Goal: Information Seeking & Learning: Learn about a topic

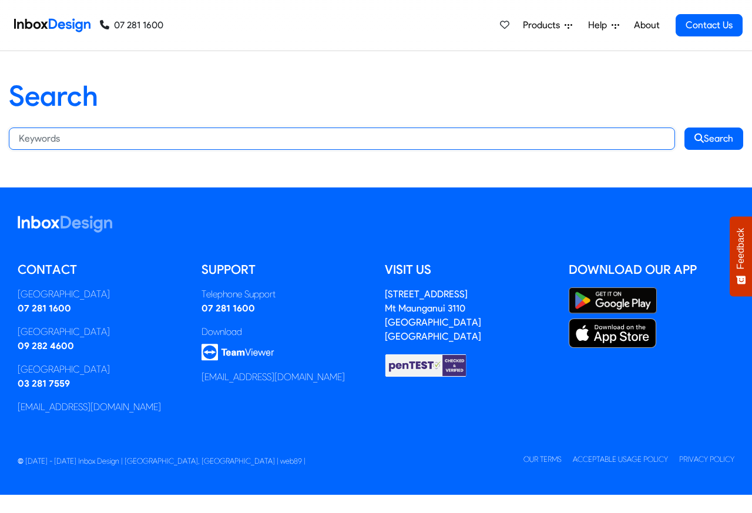
click at [110, 137] on input "Search:" at bounding box center [342, 138] width 666 height 22
paste input "bespoke"
type input "bespoke"
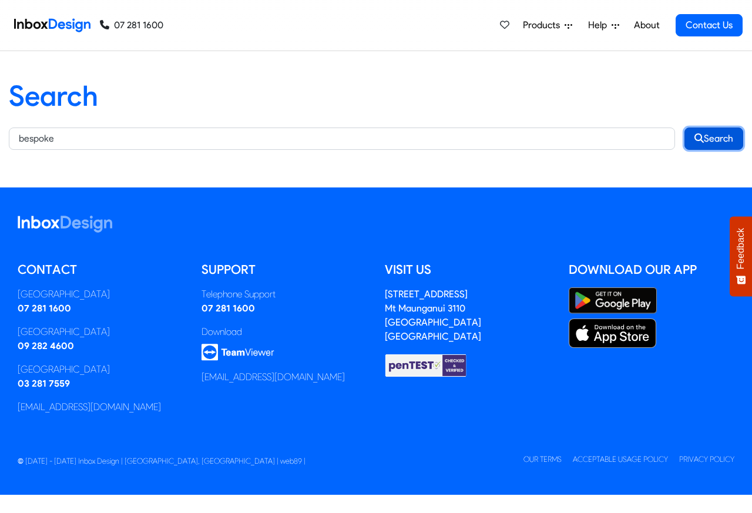
click at [715, 138] on button "Search" at bounding box center [713, 138] width 59 height 22
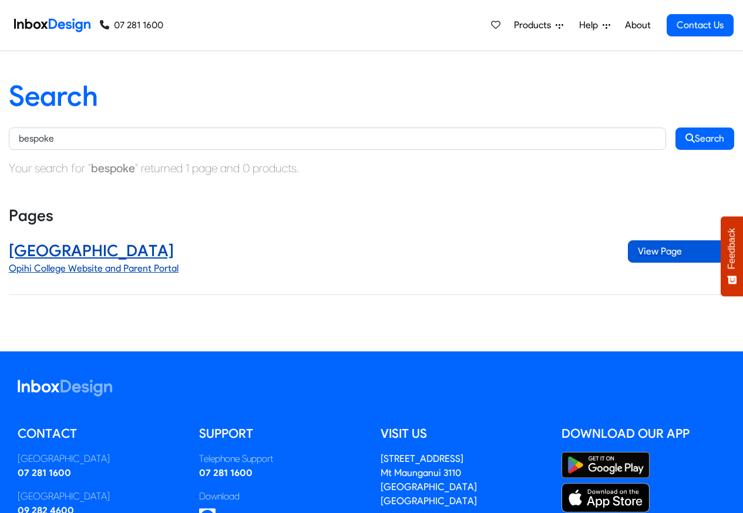
click at [658, 253] on span "View Page" at bounding box center [681, 251] width 106 height 22
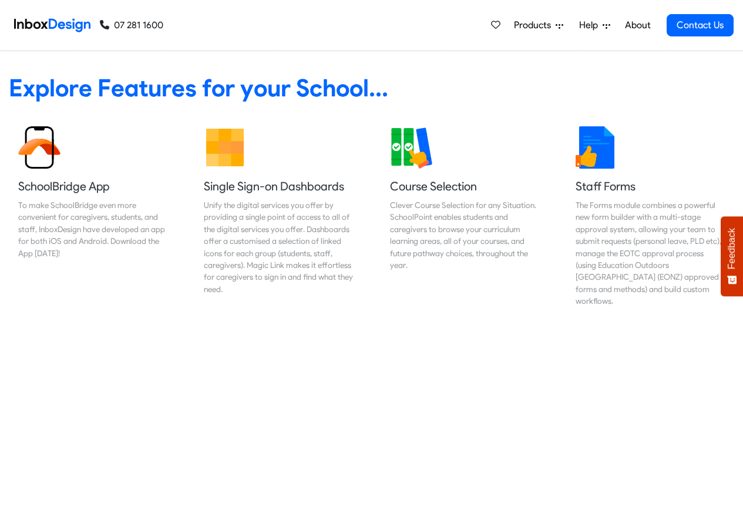
scroll to position [493, 0]
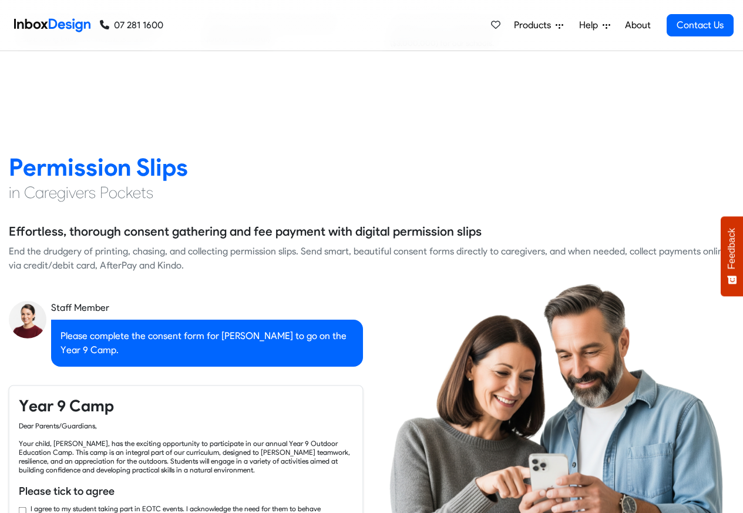
checkbox input "true"
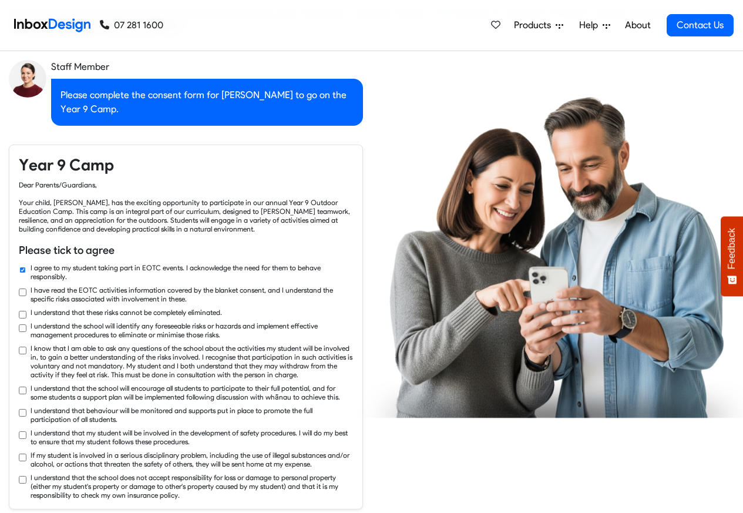
checkbox input "true"
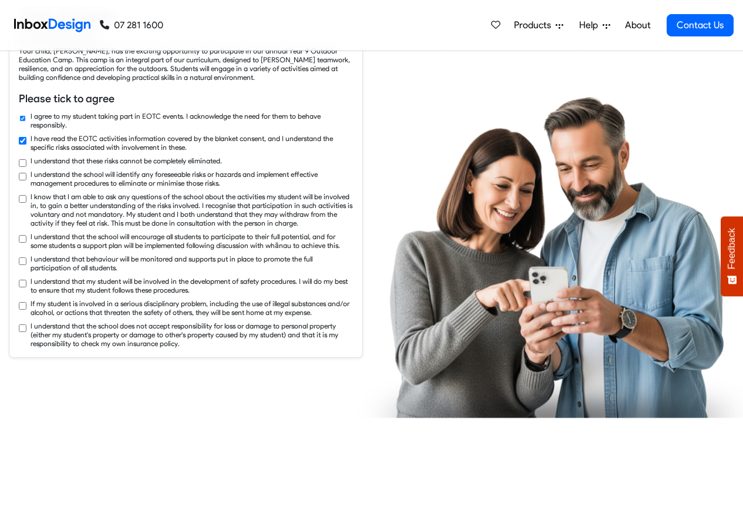
checkbox input "true"
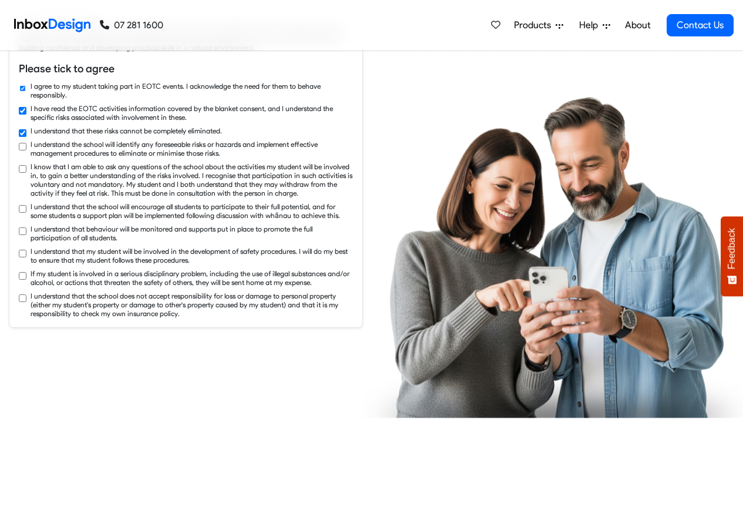
checkbox input "true"
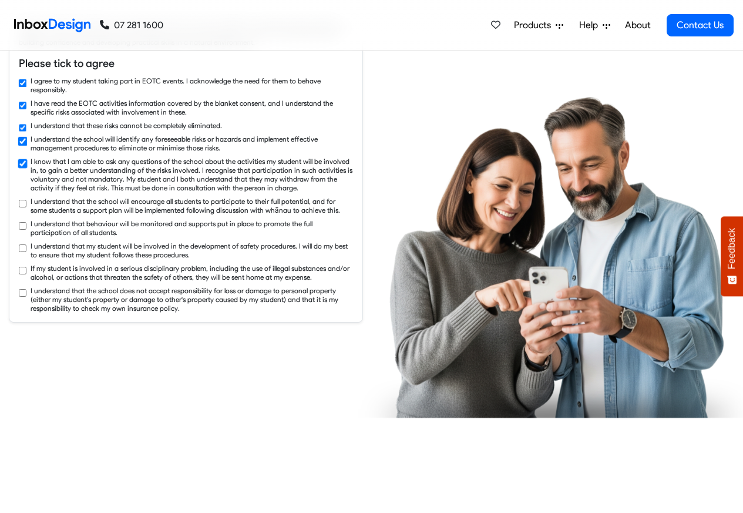
checkbox input "true"
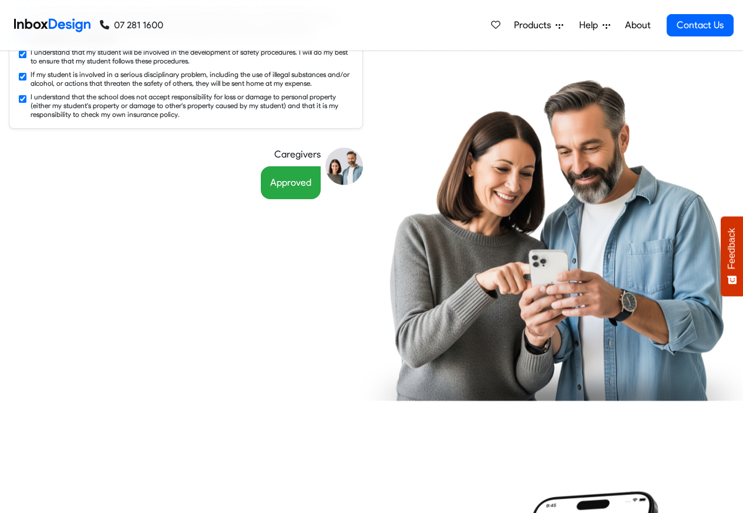
scroll to position [7010, 0]
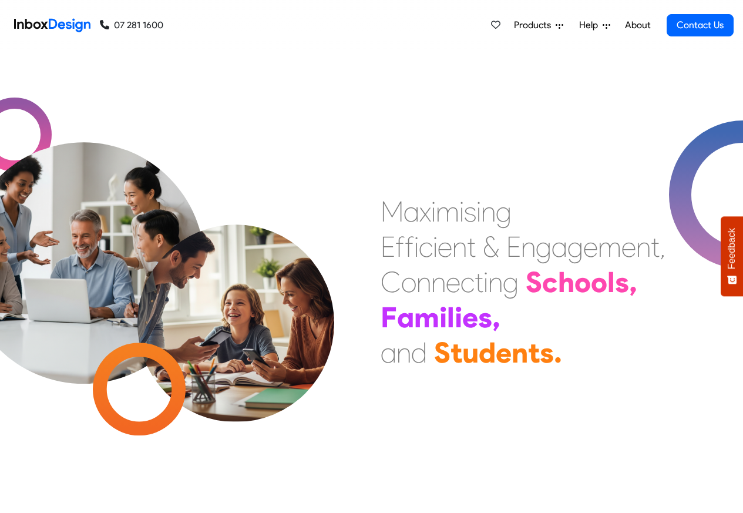
click at [635, 25] on link "About" at bounding box center [637, 25] width 32 height 23
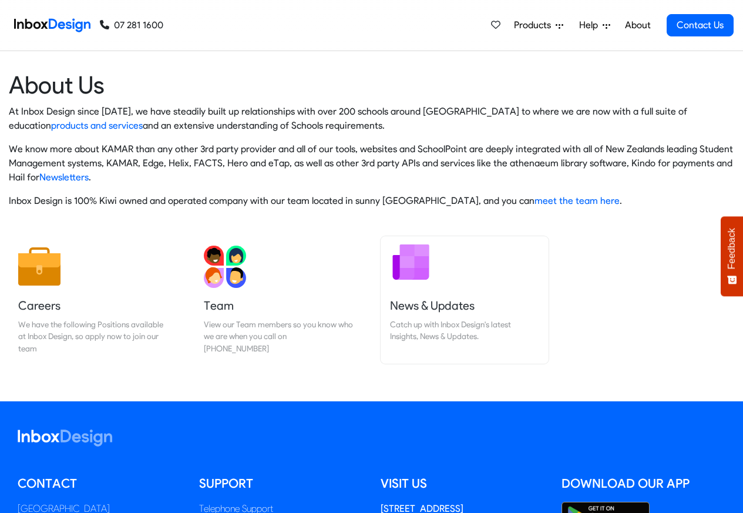
click at [419, 304] on h5 "News & Updates" at bounding box center [464, 305] width 149 height 16
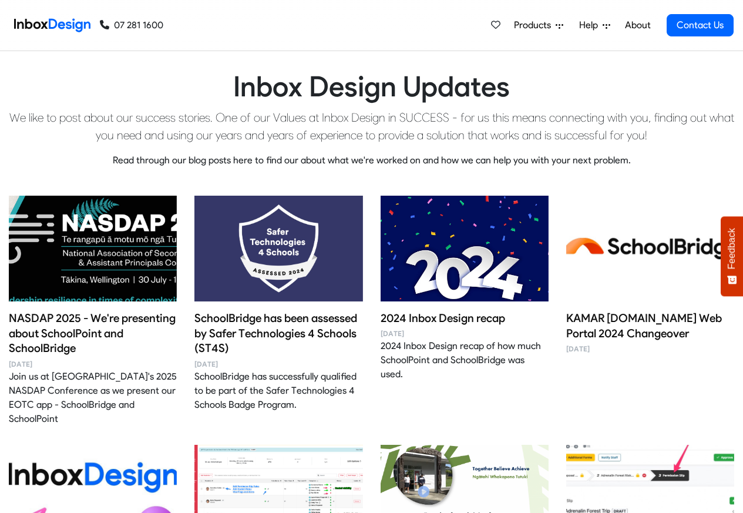
click at [589, 26] on span "Help" at bounding box center [590, 25] width 23 height 14
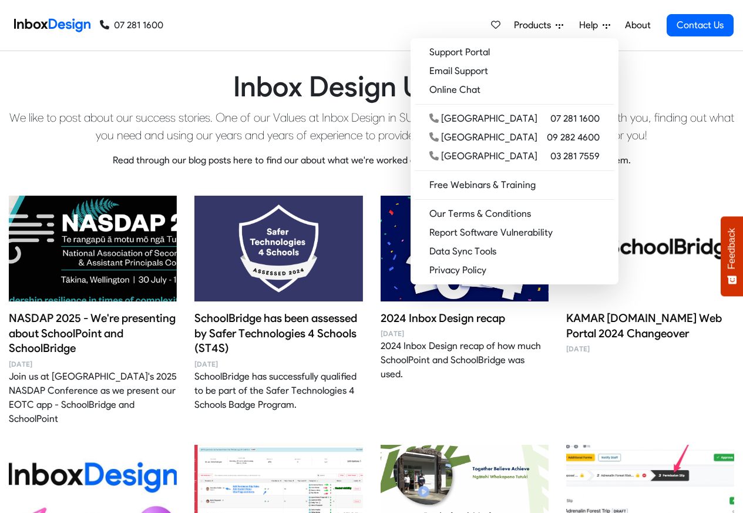
click at [535, 26] on span "Products" at bounding box center [535, 25] width 42 height 14
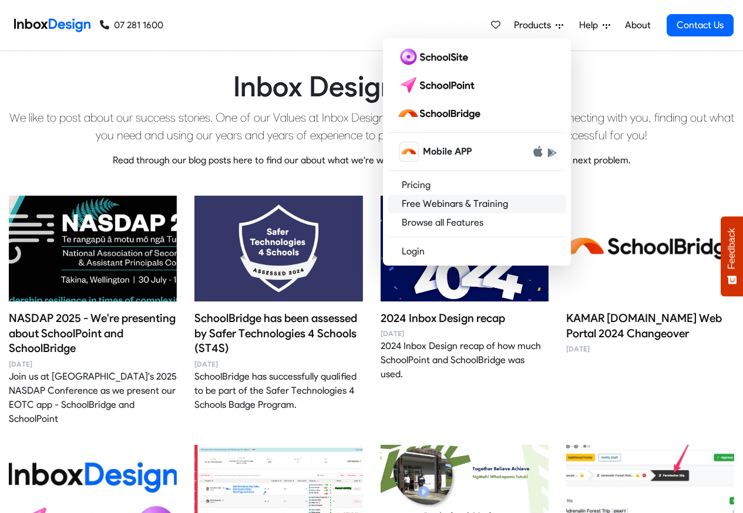
click at [521, 201] on link "Free Webinars & Training" at bounding box center [477, 203] width 179 height 19
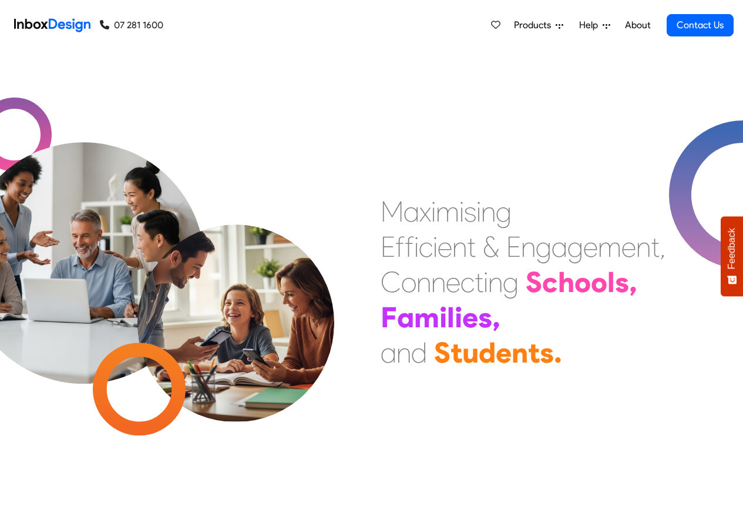
click at [638, 25] on link "About" at bounding box center [637, 25] width 32 height 23
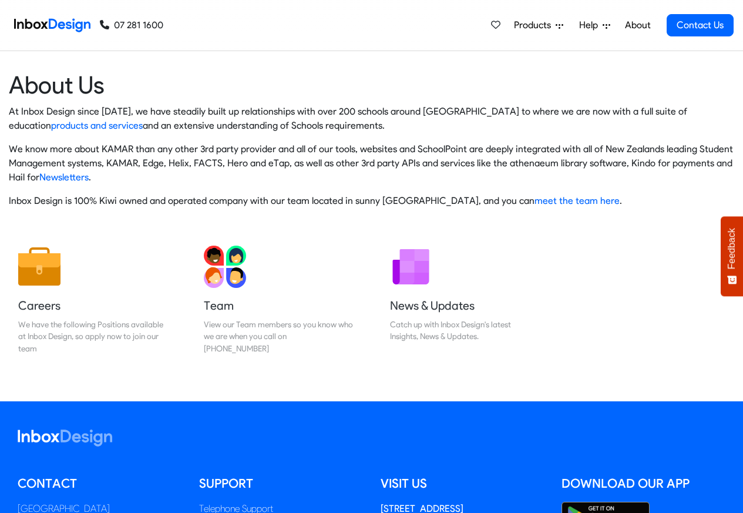
click at [527, 26] on span "Products" at bounding box center [535, 25] width 42 height 14
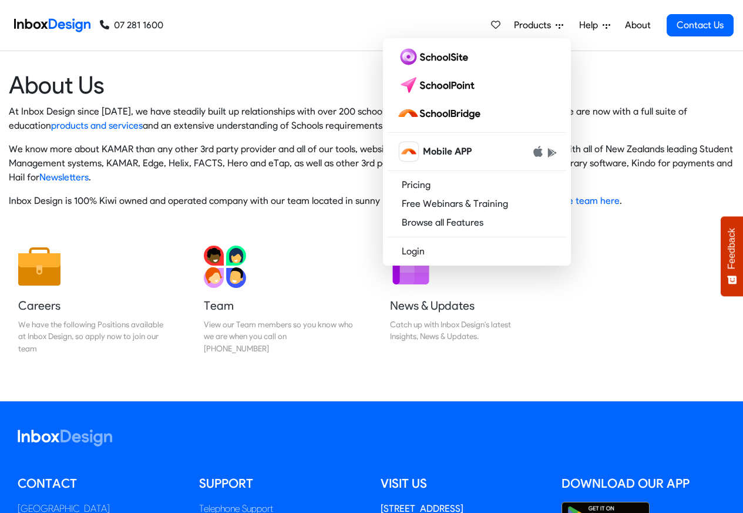
click at [57, 24] on img at bounding box center [52, 25] width 76 height 23
